Goal: Navigation & Orientation: Understand site structure

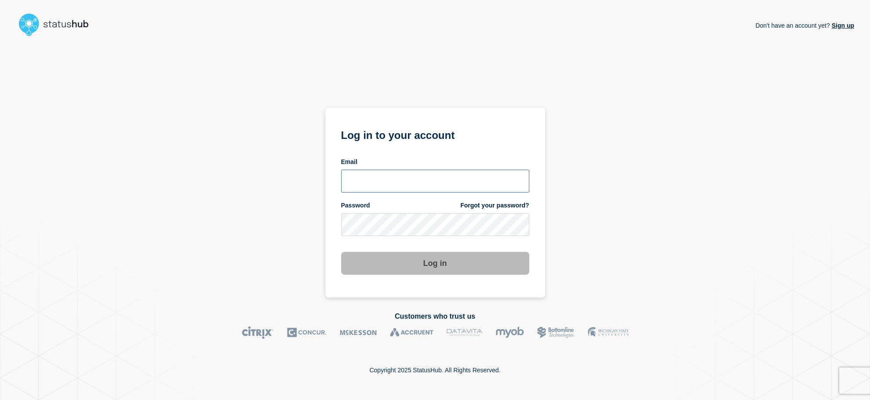
type input "[EMAIL_ADDRESS][DOMAIN_NAME]"
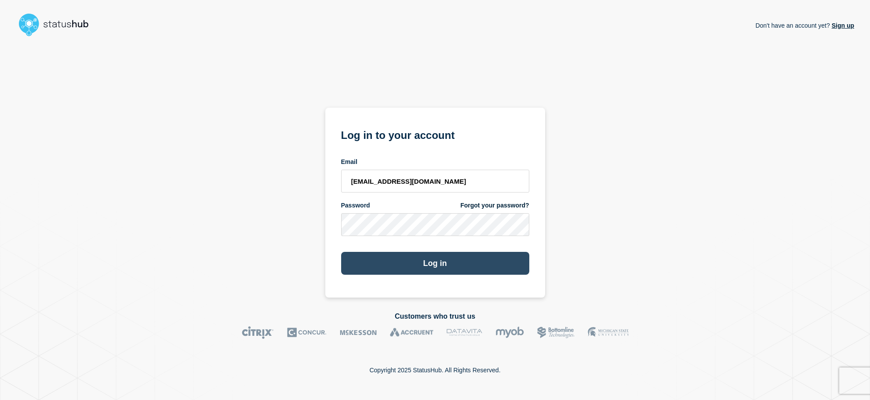
click at [402, 269] on button "Log in" at bounding box center [435, 263] width 188 height 23
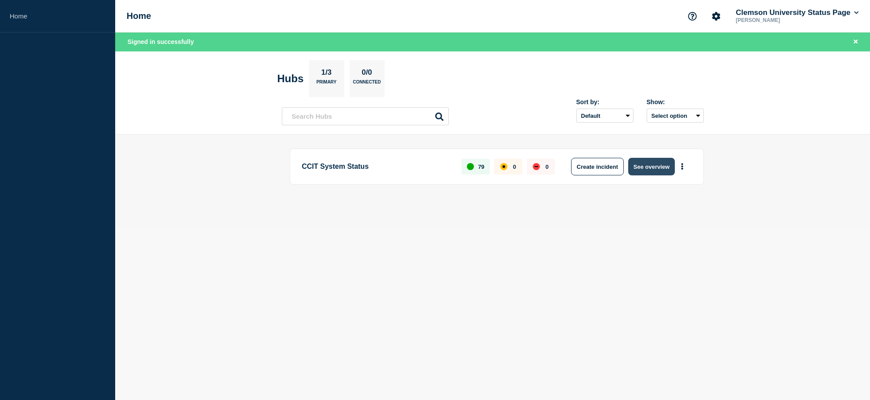
click at [643, 171] on button "See overview" at bounding box center [651, 167] width 47 height 18
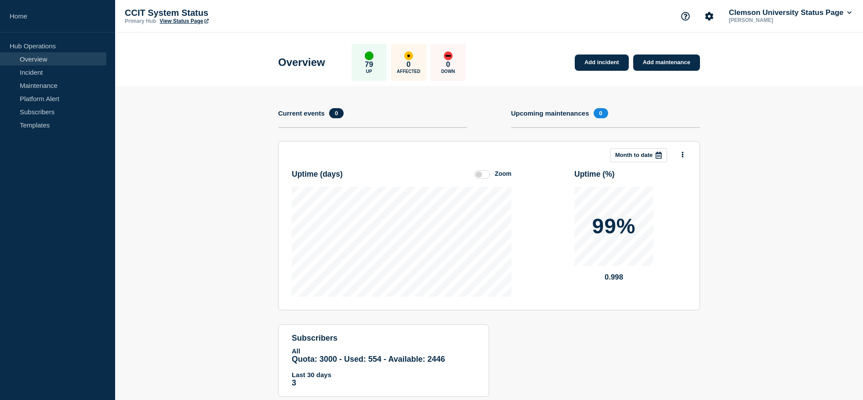
click at [745, 214] on section "Add incident Add maintenance Current events 0 Upcoming maintenances 0 This mont…" at bounding box center [489, 248] width 748 height 324
click at [745, 113] on section "Add incident Add maintenance Current events 0 Upcoming maintenances 0 This mont…" at bounding box center [489, 248] width 748 height 324
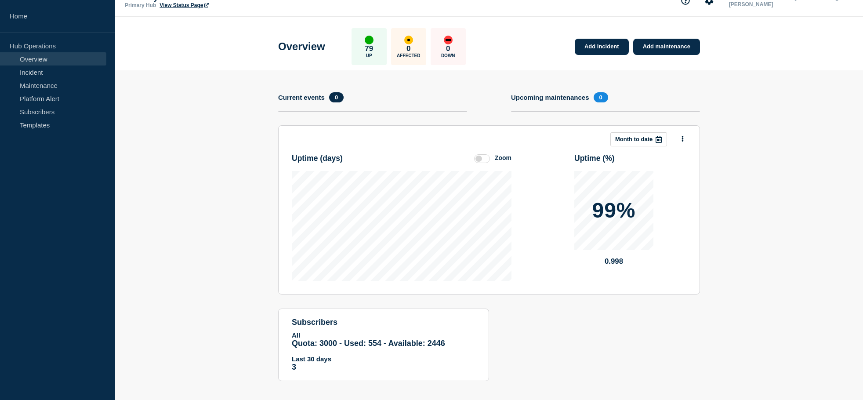
scroll to position [23, 0]
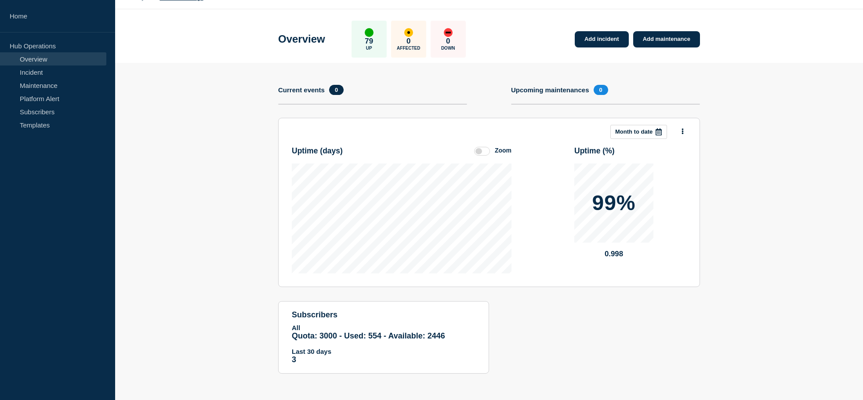
click at [320, 348] on p "Last 30 days" at bounding box center [384, 351] width 184 height 7
click at [550, 326] on div "Add incident Add maintenance Current events 0 Upcoming maintenances 0 This mont…" at bounding box center [489, 225] width 422 height 324
click at [39, 70] on link "Incident" at bounding box center [53, 71] width 106 height 13
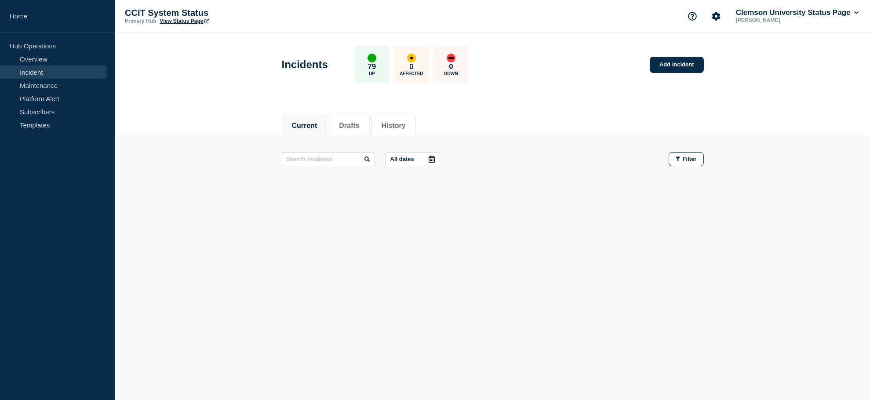
click at [467, 156] on div "All dates Filter" at bounding box center [493, 159] width 422 height 14
click at [46, 87] on link "Maintenance" at bounding box center [53, 85] width 106 height 13
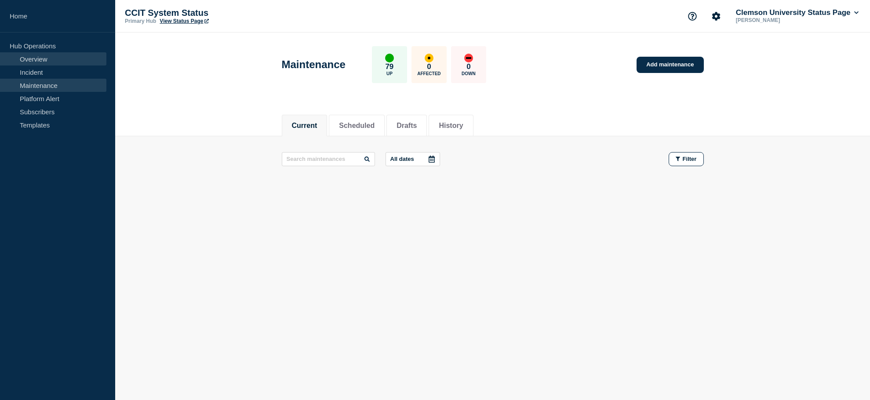
click at [40, 58] on link "Overview" at bounding box center [53, 58] width 106 height 13
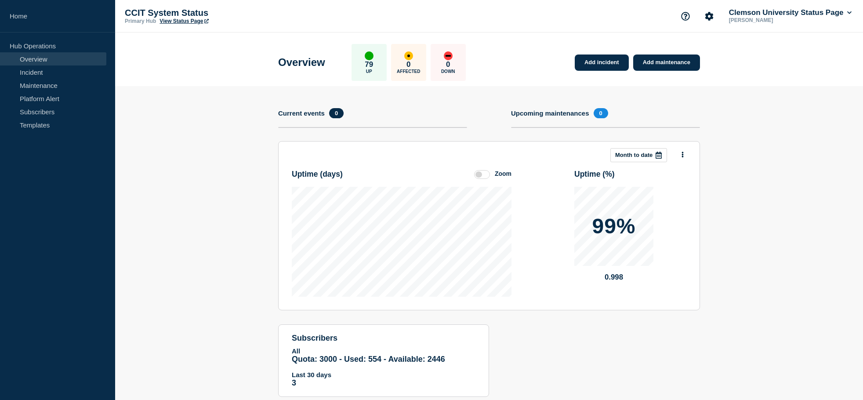
click at [171, 131] on section "Add incident Add maintenance Current events 0 Upcoming maintenances 0 This mont…" at bounding box center [489, 248] width 748 height 324
click at [515, 78] on div "Overview 79 Up 0 Affected 0 Down Add incident Add maintenance" at bounding box center [489, 60] width 442 height 54
click at [220, 120] on section "Add incident Add maintenance Current events 0 Upcoming maintenances 0 This mont…" at bounding box center [489, 248] width 748 height 324
click at [230, 124] on section "Add incident Add maintenance Current events 0 Upcoming maintenances 0 This mont…" at bounding box center [489, 248] width 748 height 324
click at [215, 139] on section "Add incident Add maintenance Current events 0 Upcoming maintenances 0 This mont…" at bounding box center [489, 248] width 748 height 324
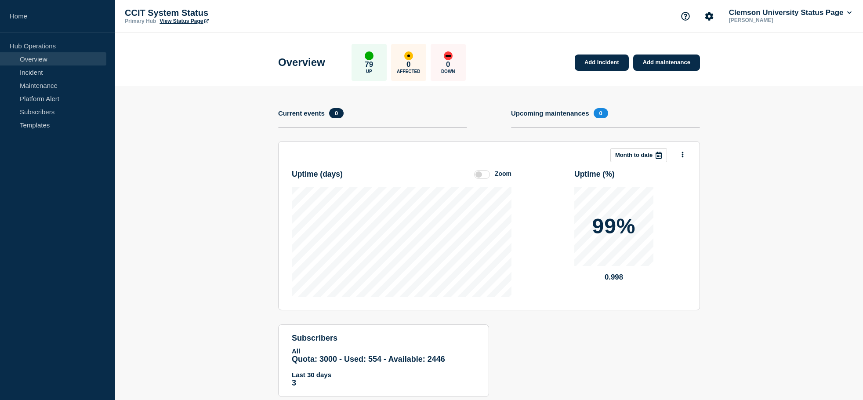
click at [39, 59] on link "Overview" at bounding box center [53, 58] width 106 height 13
click at [249, 179] on section "Add incident Add maintenance Current events 0 Upcoming maintenances 0 This mont…" at bounding box center [489, 248] width 748 height 324
